Goal: Book appointment/travel/reservation

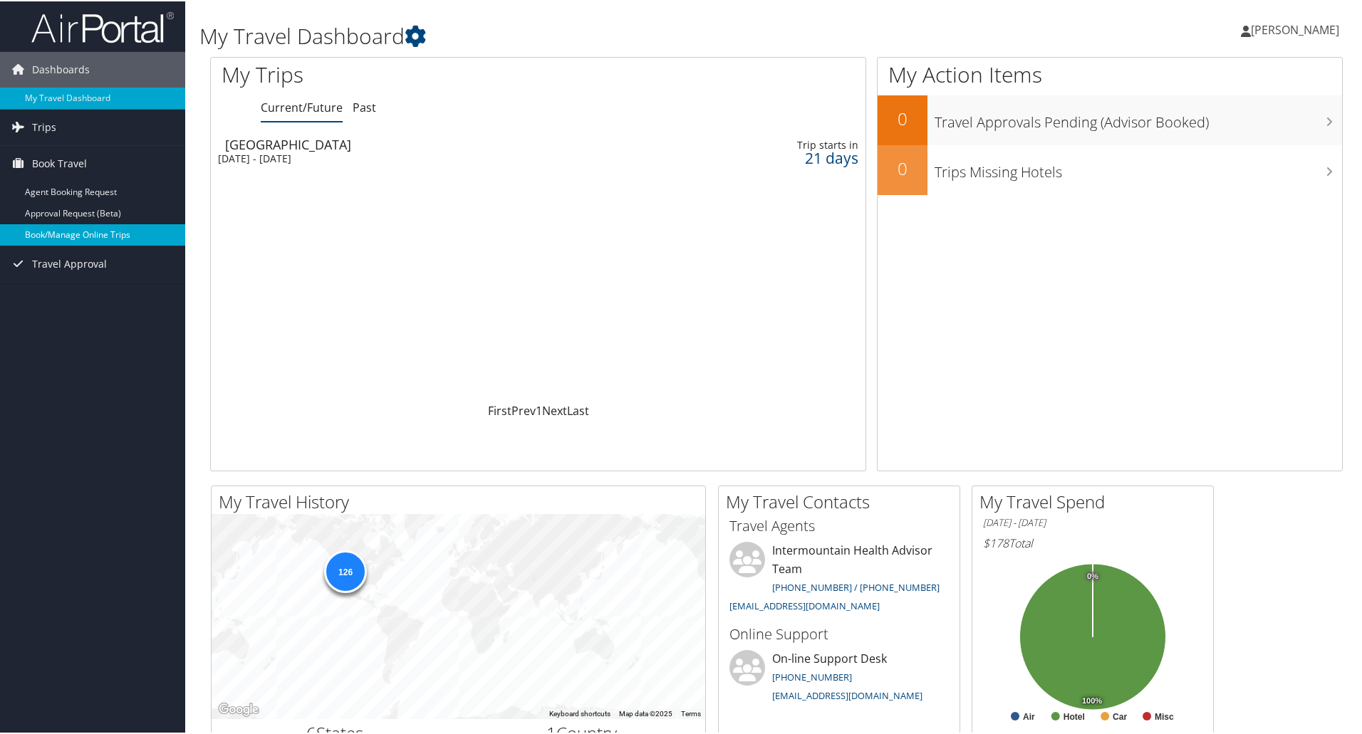
click at [61, 223] on link "Book/Manage Online Trips" at bounding box center [92, 233] width 185 height 21
